Goal: Task Accomplishment & Management: Manage account settings

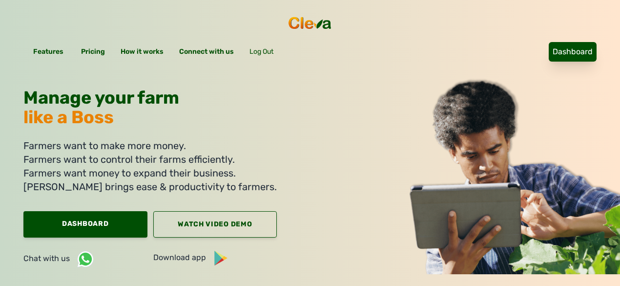
click at [549, 42] on link "Dashboard" at bounding box center [573, 52] width 48 height 20
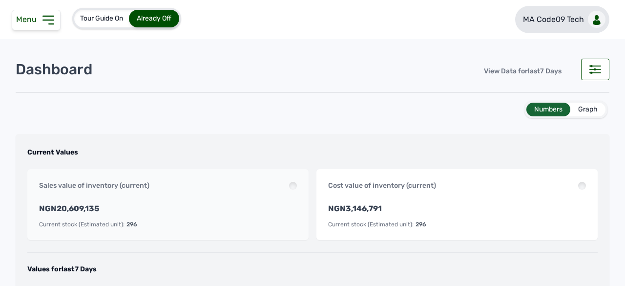
click at [547, 21] on p "MA Code09 Tech" at bounding box center [553, 20] width 61 height 12
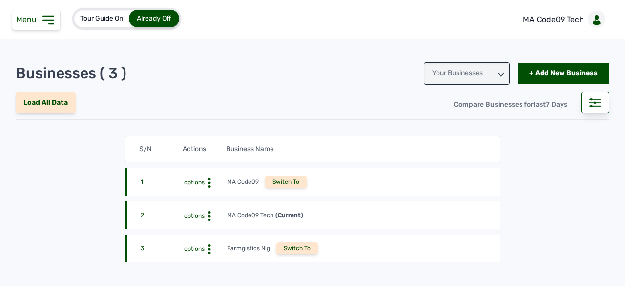
click at [491, 72] on div "Your Businesses" at bounding box center [467, 73] width 86 height 22
click at [465, 116] on div "Invitations" at bounding box center [467, 117] width 86 height 18
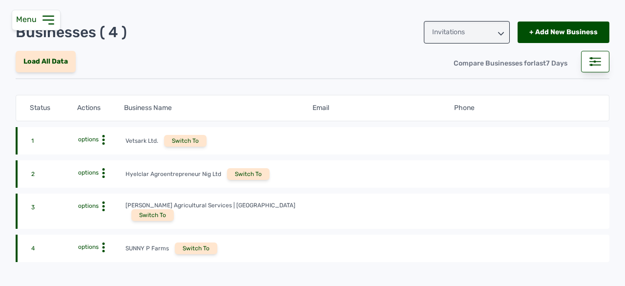
scroll to position [98, 0]
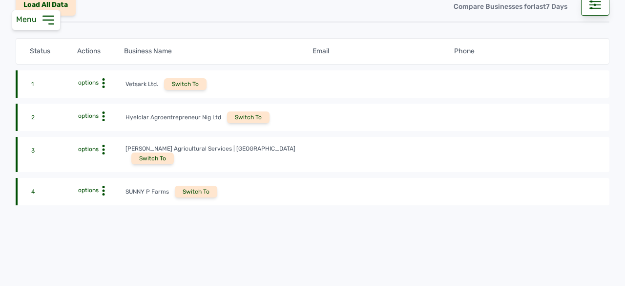
click at [174, 152] on div "Switch To" at bounding box center [152, 158] width 42 height 12
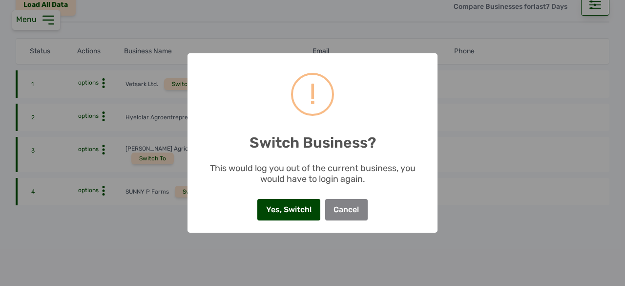
click at [286, 210] on button "Yes, Switch!" at bounding box center [288, 209] width 62 height 21
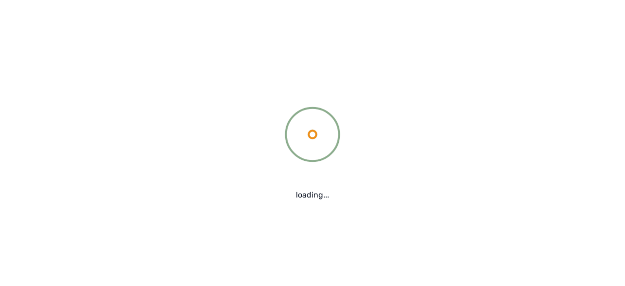
scroll to position [0, 0]
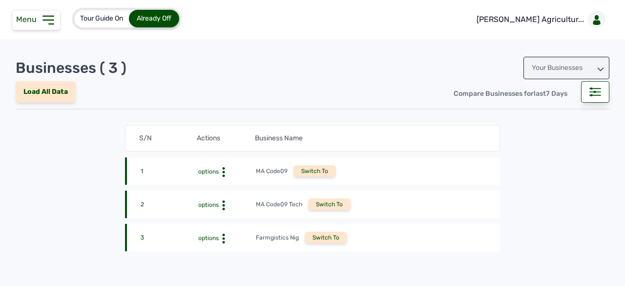
click at [48, 24] on icon at bounding box center [48, 20] width 10 height 8
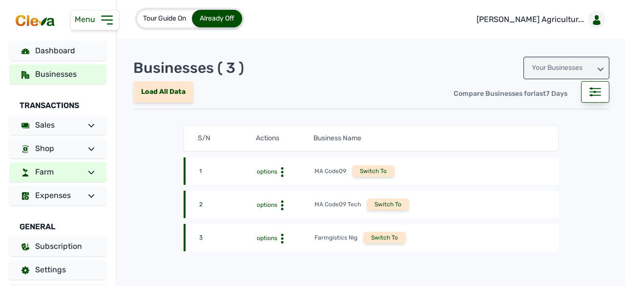
click at [72, 164] on link "Farm" at bounding box center [58, 172] width 96 height 20
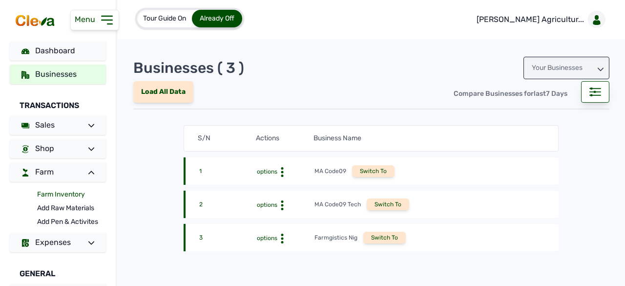
click at [60, 194] on link "Farm Inventory" at bounding box center [71, 194] width 69 height 14
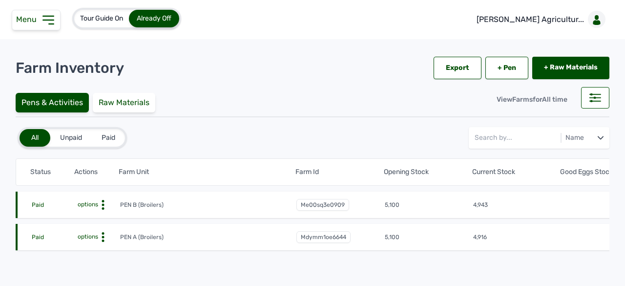
click at [94, 236] on span "options" at bounding box center [87, 236] width 22 height 7
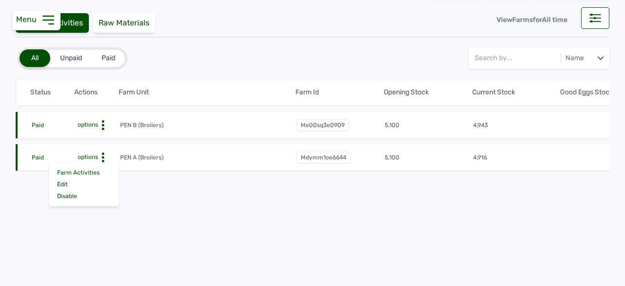
scroll to position [83, 0]
click at [95, 166] on div "Farm Activities" at bounding box center [83, 172] width 69 height 12
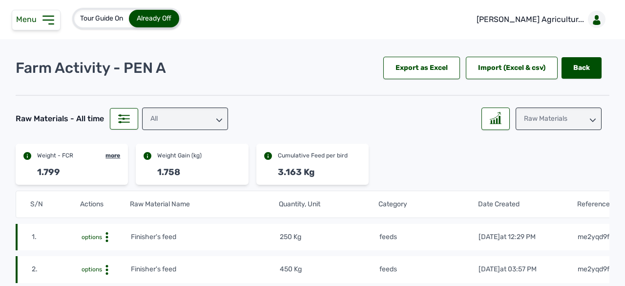
click at [161, 116] on div "All" at bounding box center [185, 118] width 86 height 22
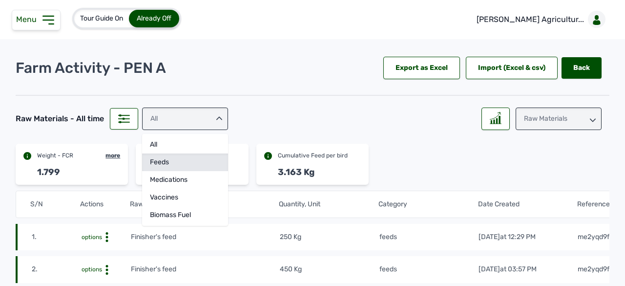
click at [172, 171] on div "feeds" at bounding box center [185, 180] width 86 height 18
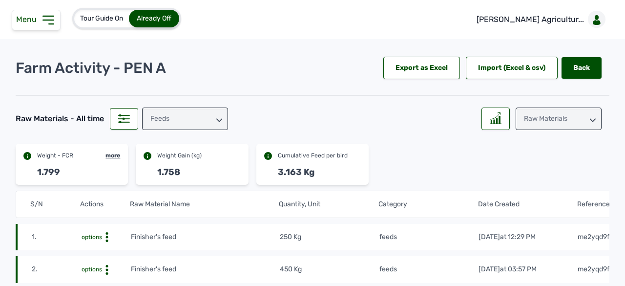
scroll to position [49, 0]
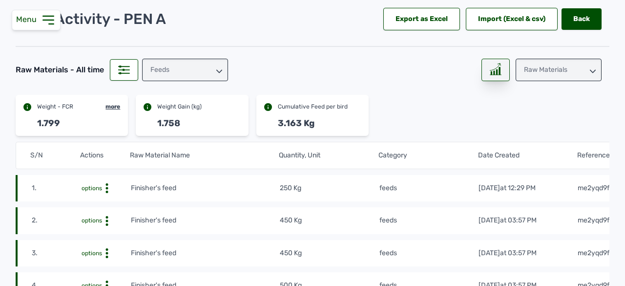
click at [492, 75] on line at bounding box center [495, 75] width 11 height 0
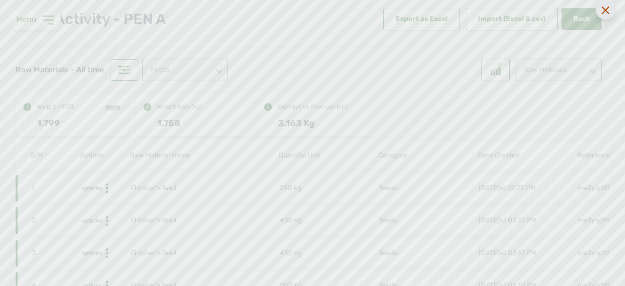
click at [602, 14] on icon at bounding box center [606, 10] width 8 height 8
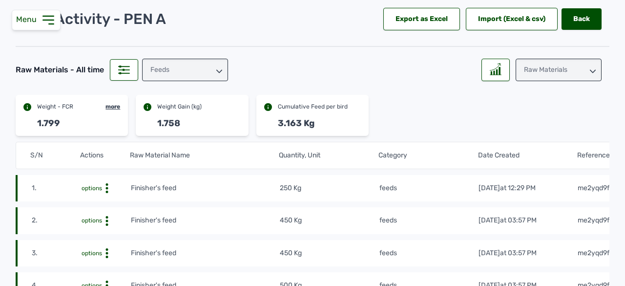
click at [566, 71] on div "Raw Materials" at bounding box center [559, 70] width 86 height 22
click at [538, 122] on div "Weight" at bounding box center [559, 131] width 86 height 18
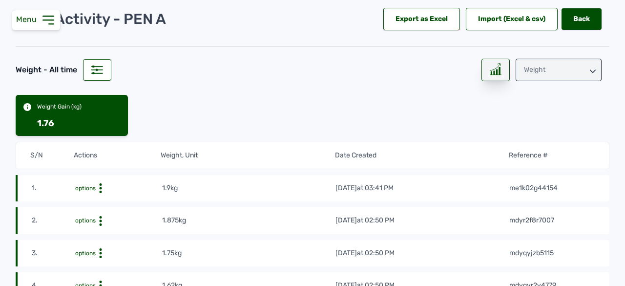
click at [483, 69] on div at bounding box center [495, 70] width 28 height 22
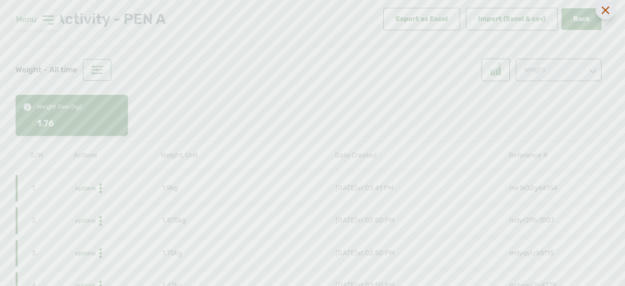
click at [606, 13] on icon at bounding box center [606, 10] width 8 height 8
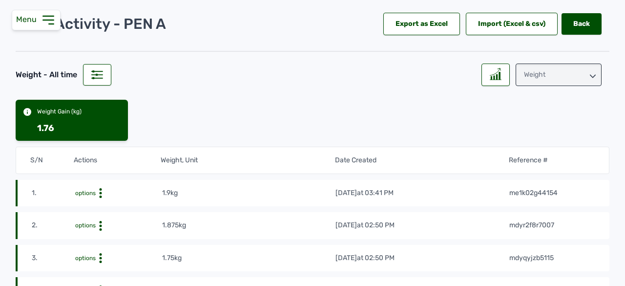
scroll to position [0, 0]
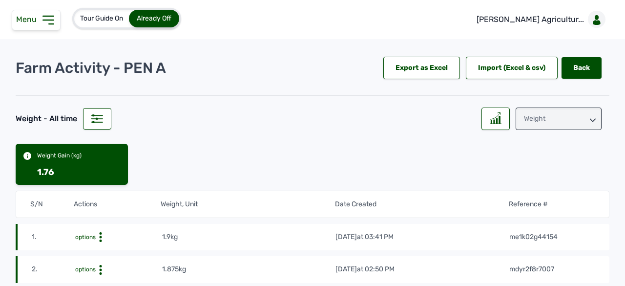
click at [536, 116] on div "Weight" at bounding box center [559, 118] width 86 height 22
click at [534, 177] on div "Losses" at bounding box center [559, 180] width 86 height 18
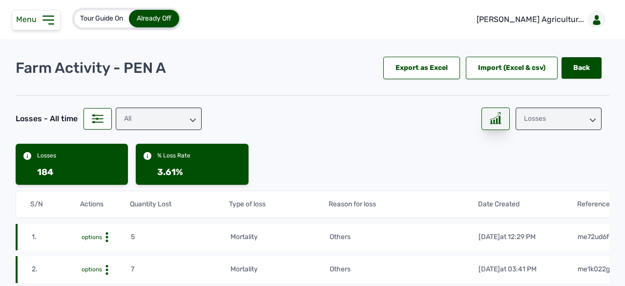
click at [494, 114] on icon at bounding box center [496, 118] width 12 height 12
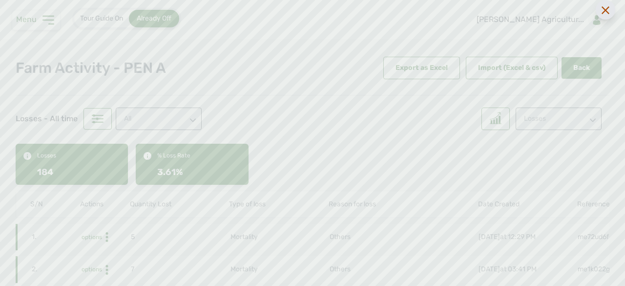
click at [602, 11] on icon at bounding box center [606, 10] width 8 height 8
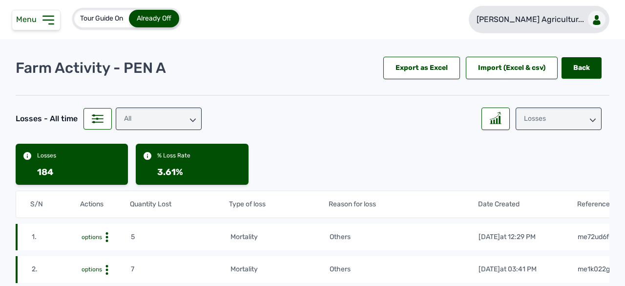
click at [574, 24] on p "Rena Agricultur..." at bounding box center [530, 20] width 107 height 12
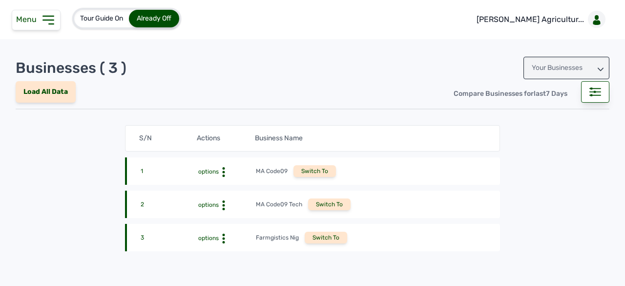
click at [545, 61] on div "Your Businesses" at bounding box center [566, 68] width 86 height 22
click at [544, 109] on div "Invitations" at bounding box center [566, 112] width 86 height 18
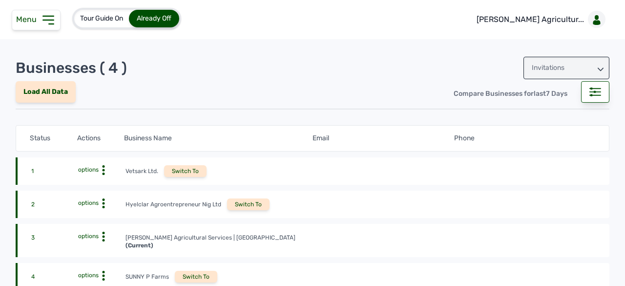
click at [252, 208] on div "Switch To" at bounding box center [248, 204] width 42 height 12
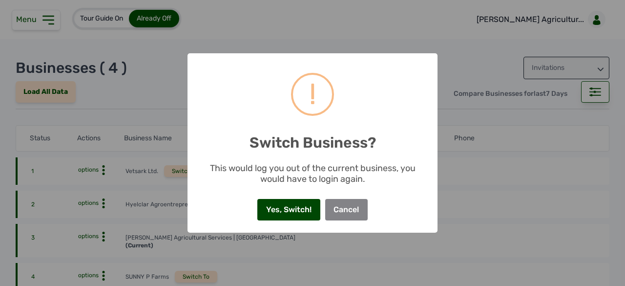
click at [284, 211] on button "Yes, Switch!" at bounding box center [288, 209] width 62 height 21
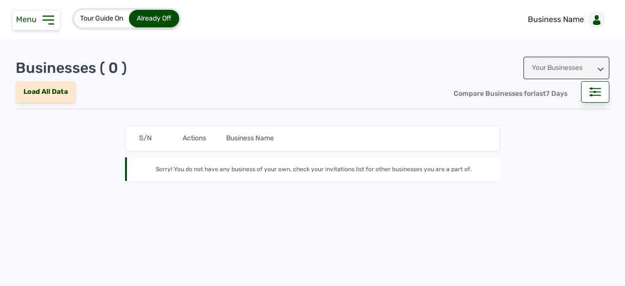
click at [47, 26] on icon at bounding box center [49, 20] width 16 height 16
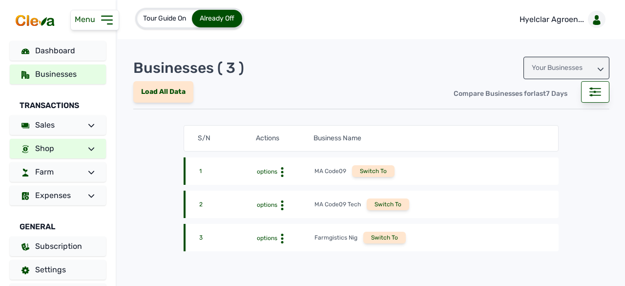
click at [78, 139] on link "Shop" at bounding box center [58, 149] width 96 height 20
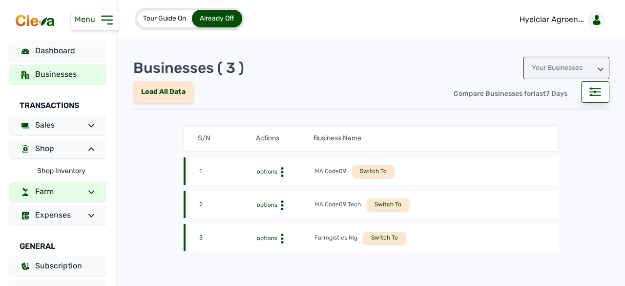
click at [64, 187] on link "Farm" at bounding box center [58, 192] width 96 height 20
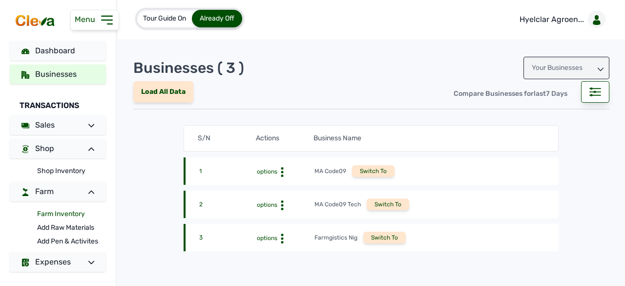
click at [57, 213] on link "Farm Inventory" at bounding box center [71, 214] width 69 height 14
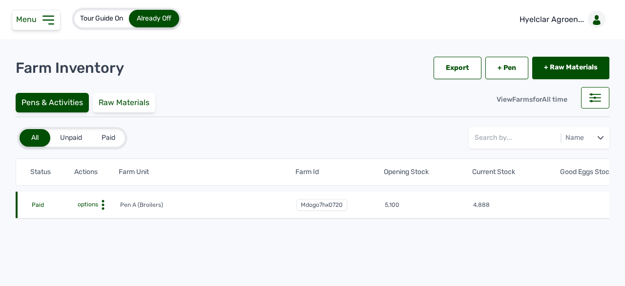
click at [101, 196] on tr "Paid options Pen A (Broilers) mdogo7hx0720 5,100 4,888 Week 7, Day 6 of 8 weeks…" at bounding box center [516, 204] width 1000 height 26
click at [101, 205] on icon at bounding box center [103, 205] width 10 height 10
click at [105, 214] on div "Farm Activities" at bounding box center [83, 220] width 69 height 12
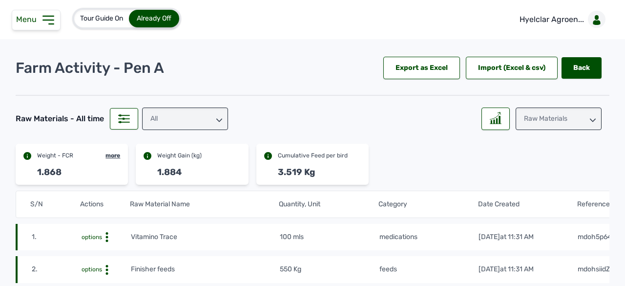
click at [175, 119] on div "All" at bounding box center [185, 118] width 86 height 22
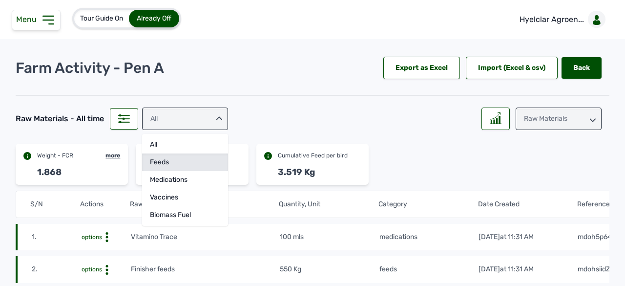
click at [188, 171] on div "feeds" at bounding box center [185, 180] width 86 height 18
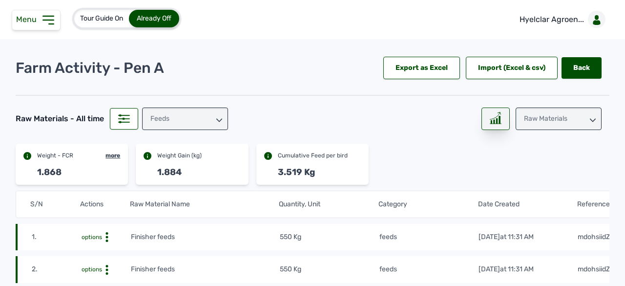
click at [481, 116] on div at bounding box center [495, 118] width 28 height 22
